Goal: Task Accomplishment & Management: Manage account settings

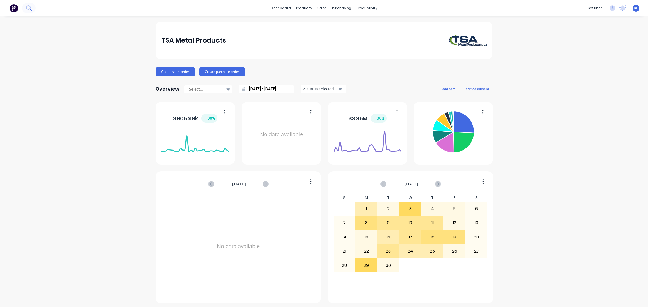
click at [35, 9] on button at bounding box center [29, 8] width 14 height 11
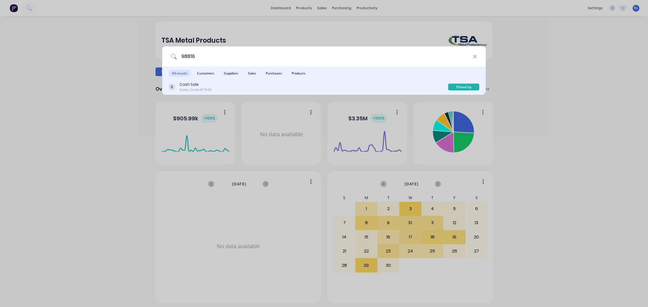
type input "98816"
click at [213, 86] on div "Cash Sale Sales Order #7943" at bounding box center [309, 87] width 280 height 11
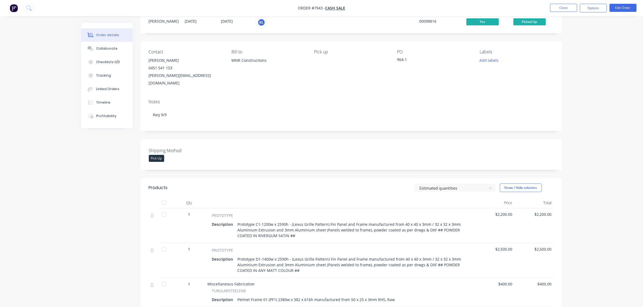
scroll to position [34, 0]
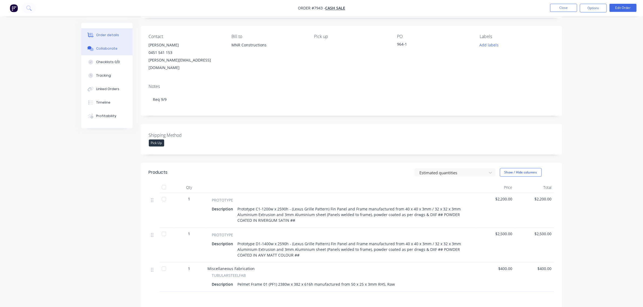
click at [115, 50] on div "Collaborate" at bounding box center [106, 48] width 21 height 5
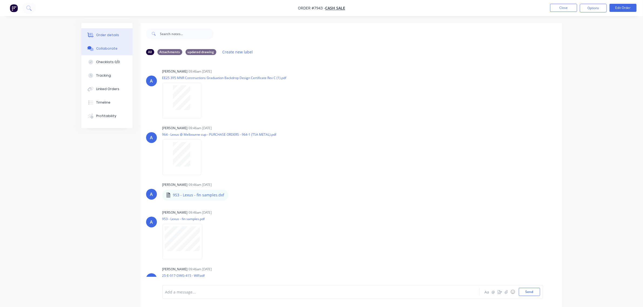
click at [119, 33] on button "Order details" at bounding box center [106, 35] width 51 height 14
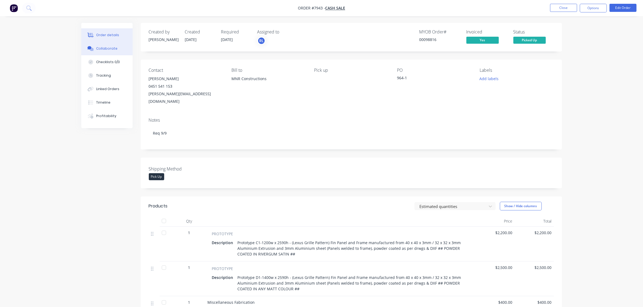
click at [107, 50] on div "Collaborate" at bounding box center [106, 48] width 21 height 5
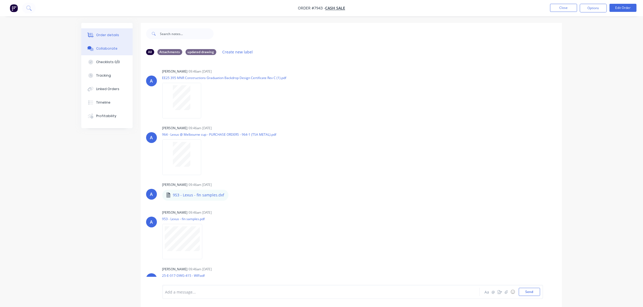
click at [111, 35] on div "Order details" at bounding box center [107, 35] width 23 height 5
